Goal: Task Accomplishment & Management: Complete application form

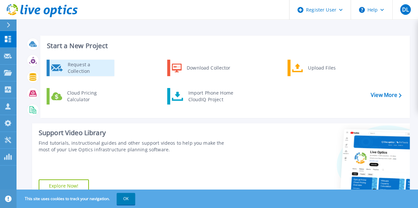
click at [88, 69] on div "Request a Collection" at bounding box center [88, 67] width 48 height 13
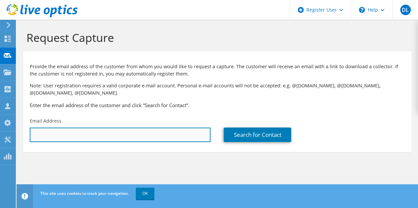
click at [98, 132] on input "text" at bounding box center [120, 135] width 181 height 15
paste input "peder.nordsletten@evernorth.com"
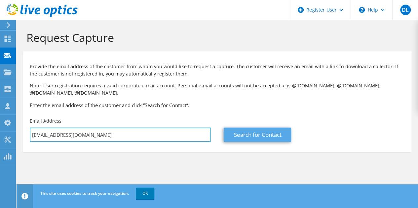
type input "peder.nordsletten@evernorth.com"
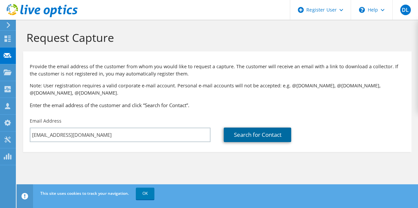
click at [263, 134] on link "Search for Contact" at bounding box center [257, 135] width 67 height 15
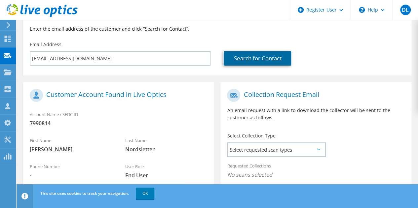
scroll to position [132, 0]
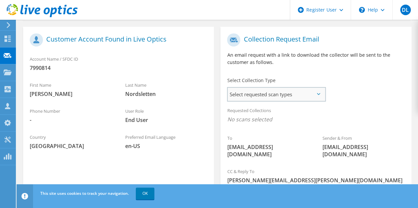
click at [317, 92] on span "Select requested scan types" at bounding box center [276, 94] width 97 height 13
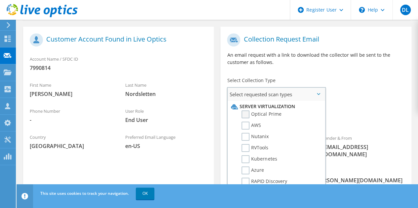
click at [264, 116] on label "Optical Prime" at bounding box center [262, 115] width 40 height 8
click at [0, 0] on input "Optical Prime" at bounding box center [0, 0] width 0 height 0
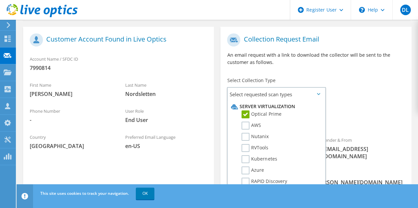
click at [329, 74] on div "Collection Request Email An email request with a link to download the collector…" at bounding box center [315, 52] width 191 height 44
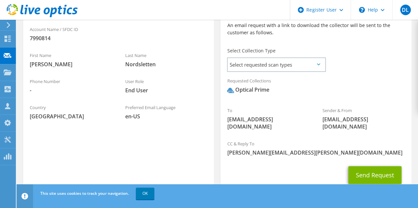
scroll to position [184, 0]
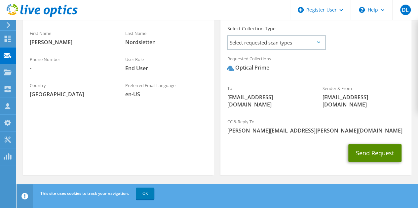
click at [373, 150] on button "Send Request" at bounding box center [374, 153] width 53 height 18
